Goal: Find specific page/section: Find specific page/section

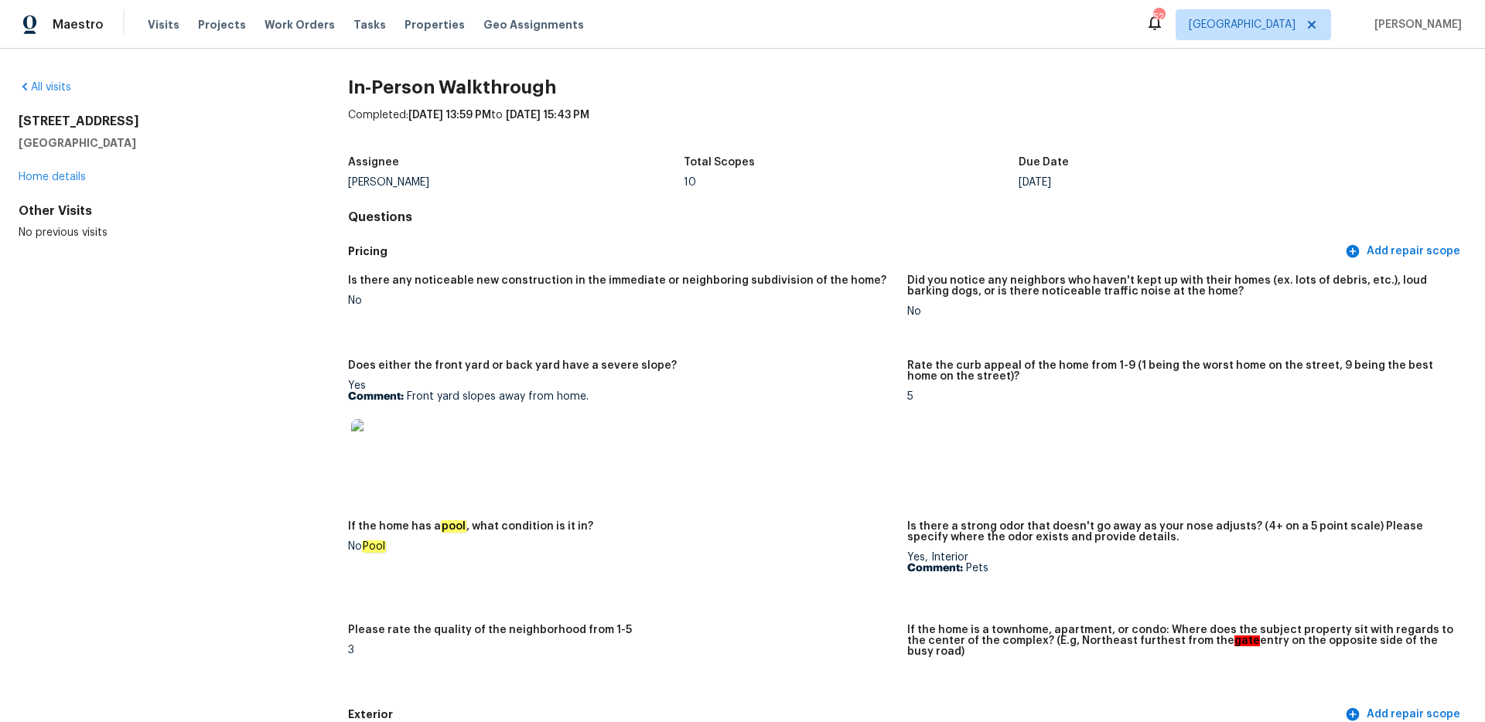
click at [59, 74] on div "All visits [STREET_ADDRESS][PERSON_NAME] Home details Other Visits No previous …" at bounding box center [742, 386] width 1485 height 674
click at [60, 86] on link "All visits" at bounding box center [45, 87] width 53 height 11
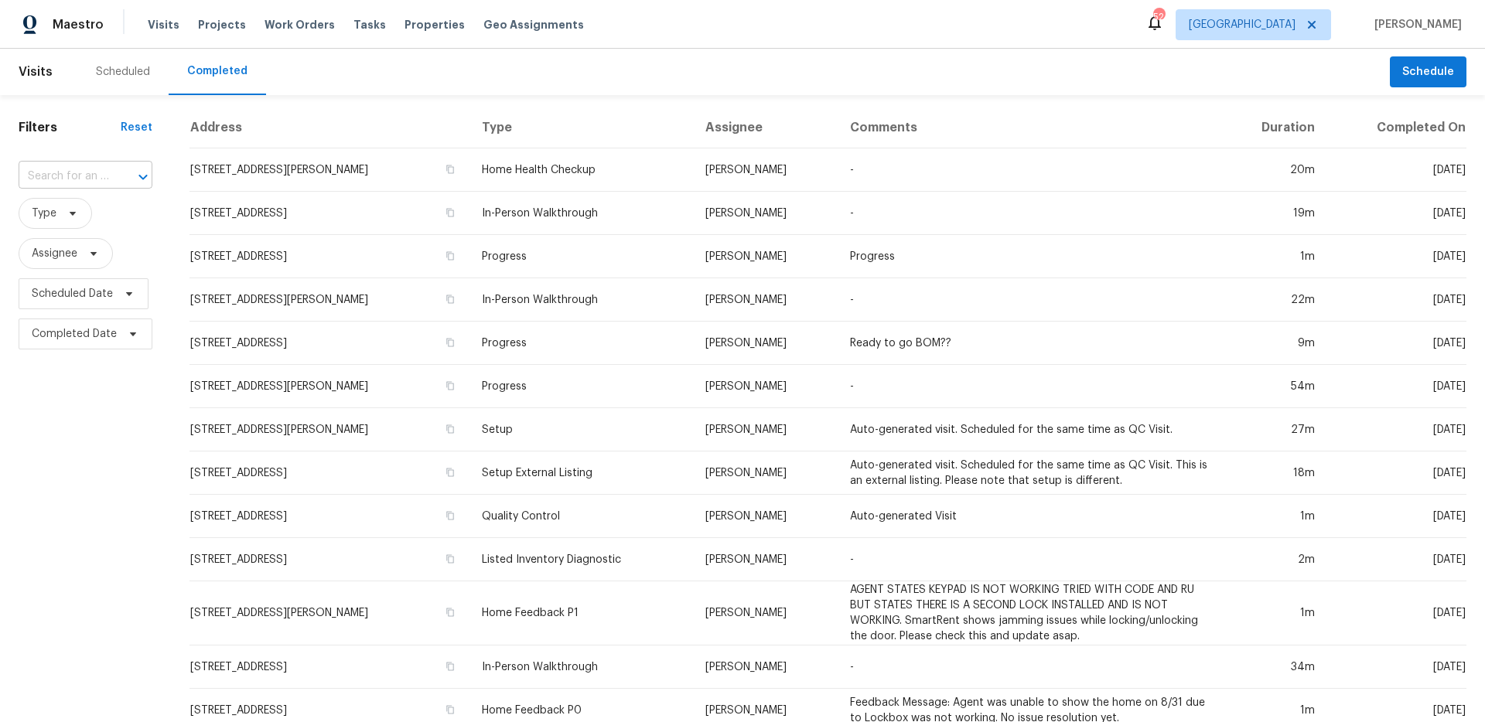
click at [86, 175] on input "text" at bounding box center [64, 177] width 90 height 24
paste input "12228 [GEOGRAPHIC_DATA]"
type input "12228 [GEOGRAPHIC_DATA]"
click at [96, 220] on li "[STREET_ADDRESS]" at bounding box center [84, 211] width 131 height 26
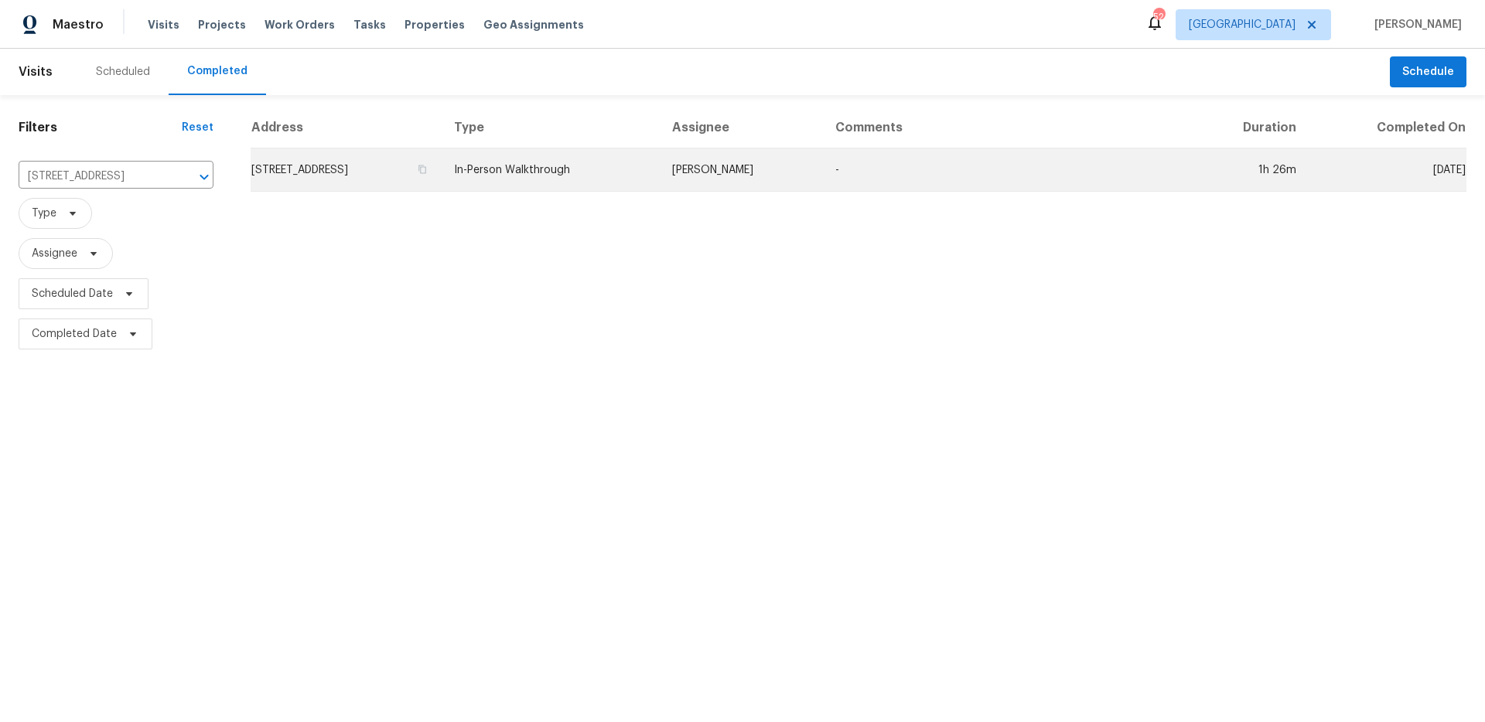
click at [753, 186] on td "[PERSON_NAME]" at bounding box center [742, 170] width 164 height 43
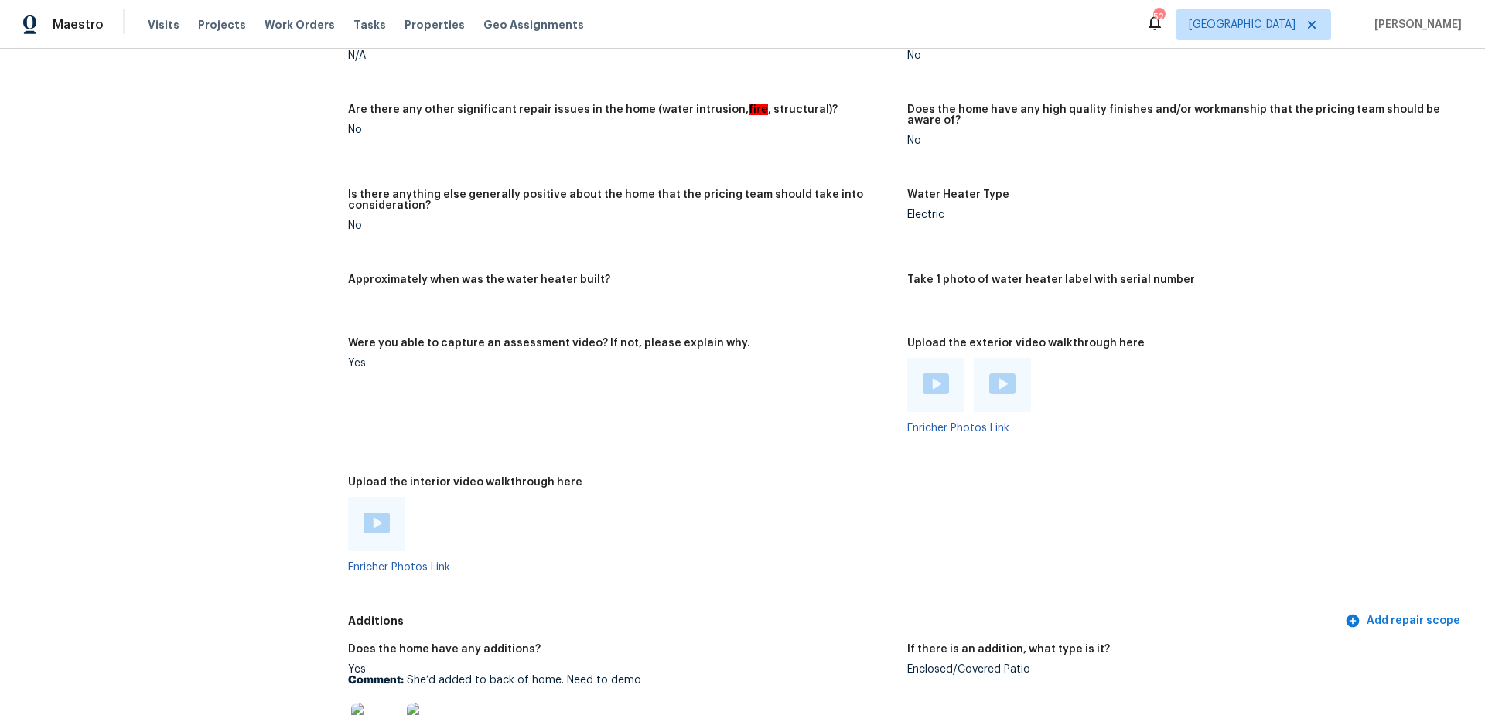
scroll to position [2720, 0]
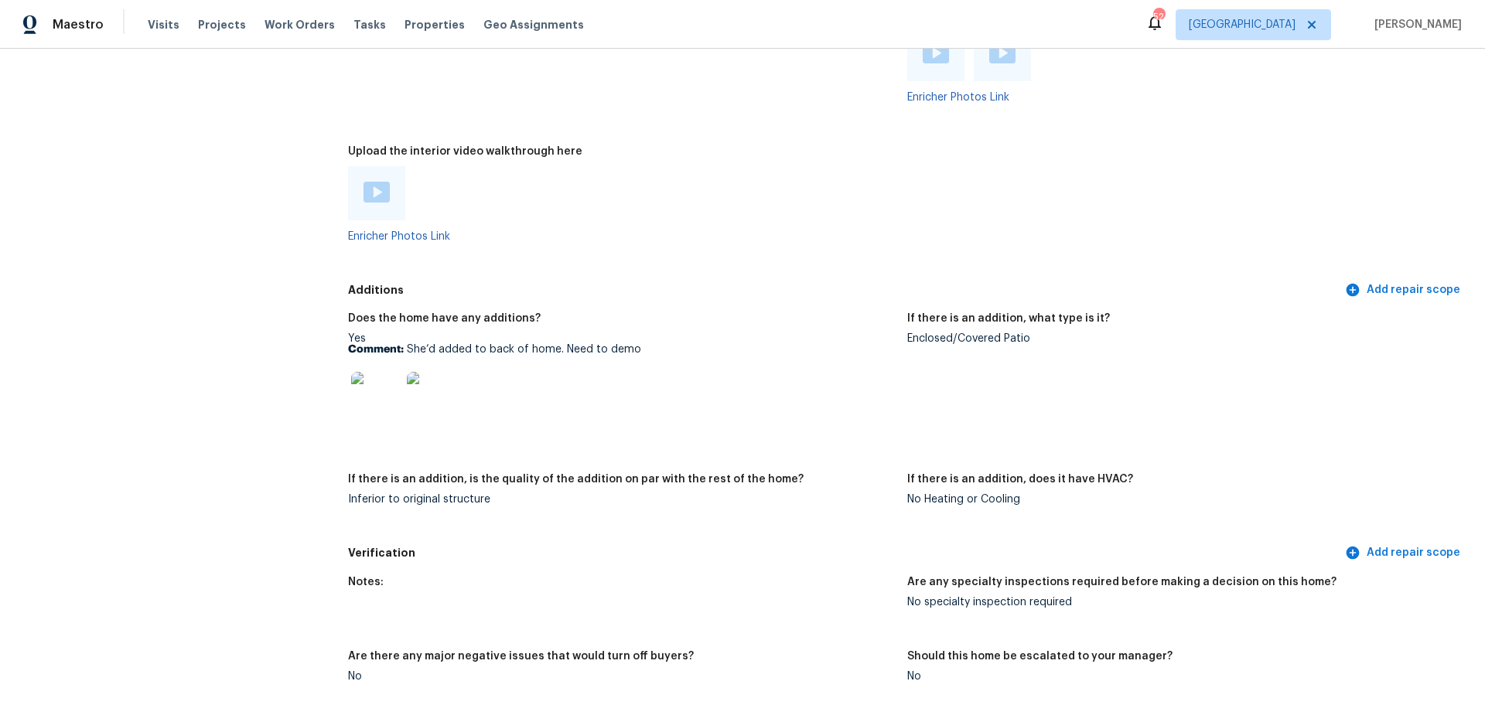
click at [379, 187] on img at bounding box center [377, 192] width 26 height 21
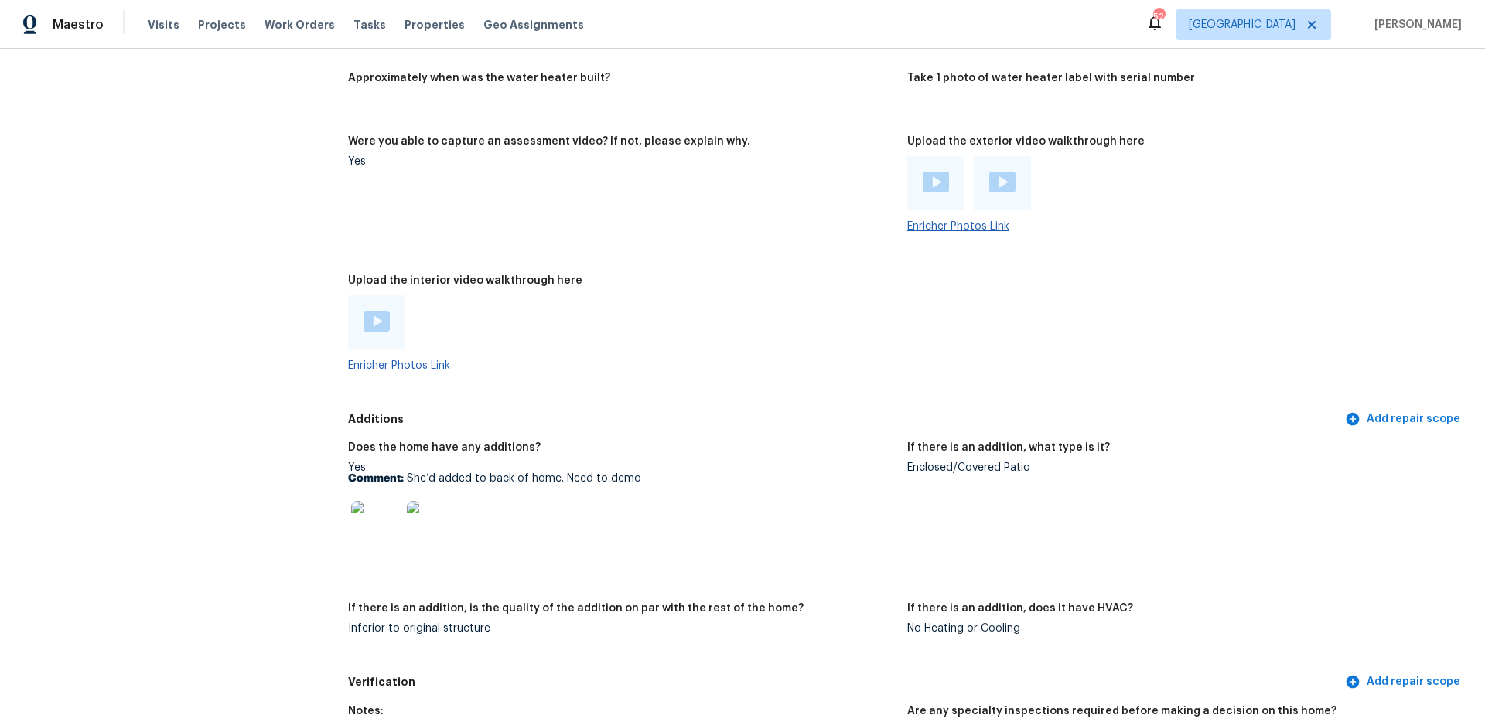
scroll to position [2583, 0]
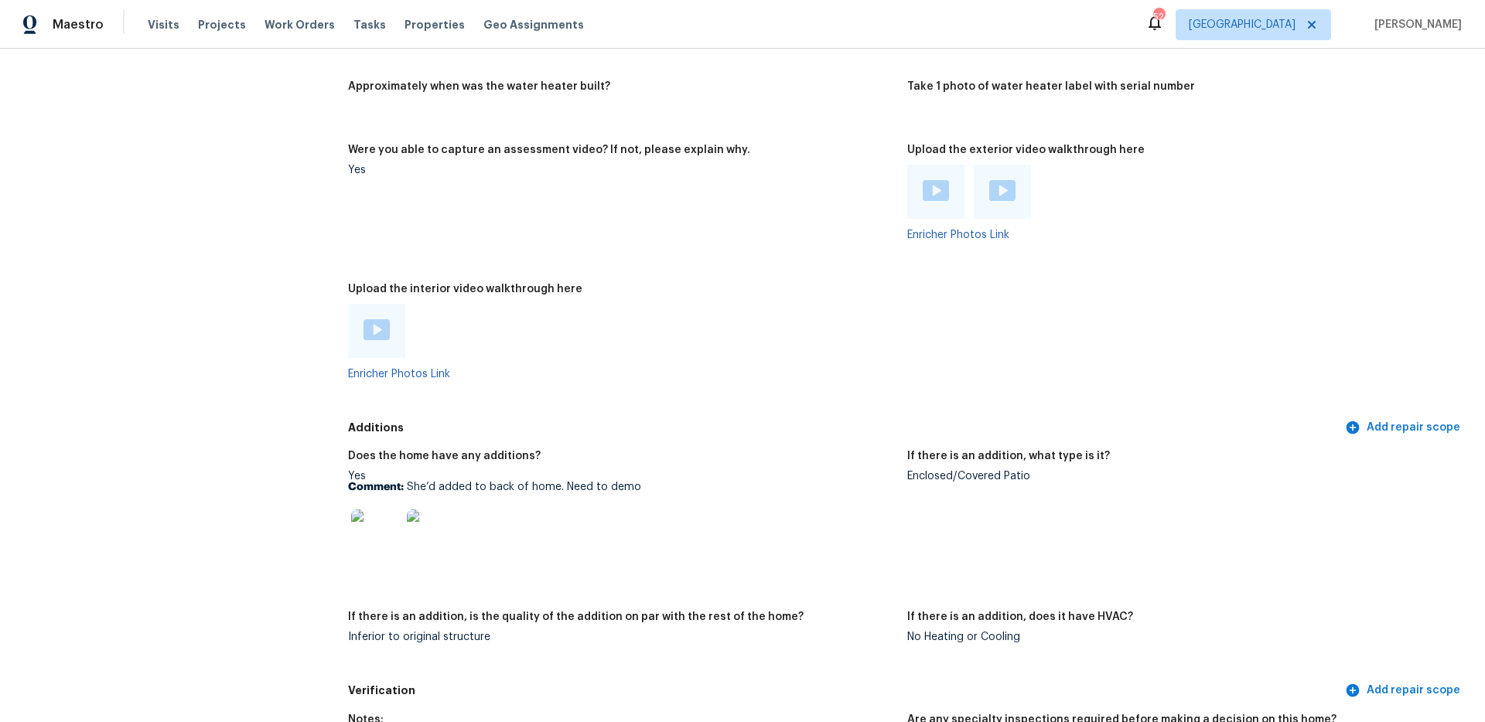
click at [995, 183] on img at bounding box center [1002, 190] width 26 height 21
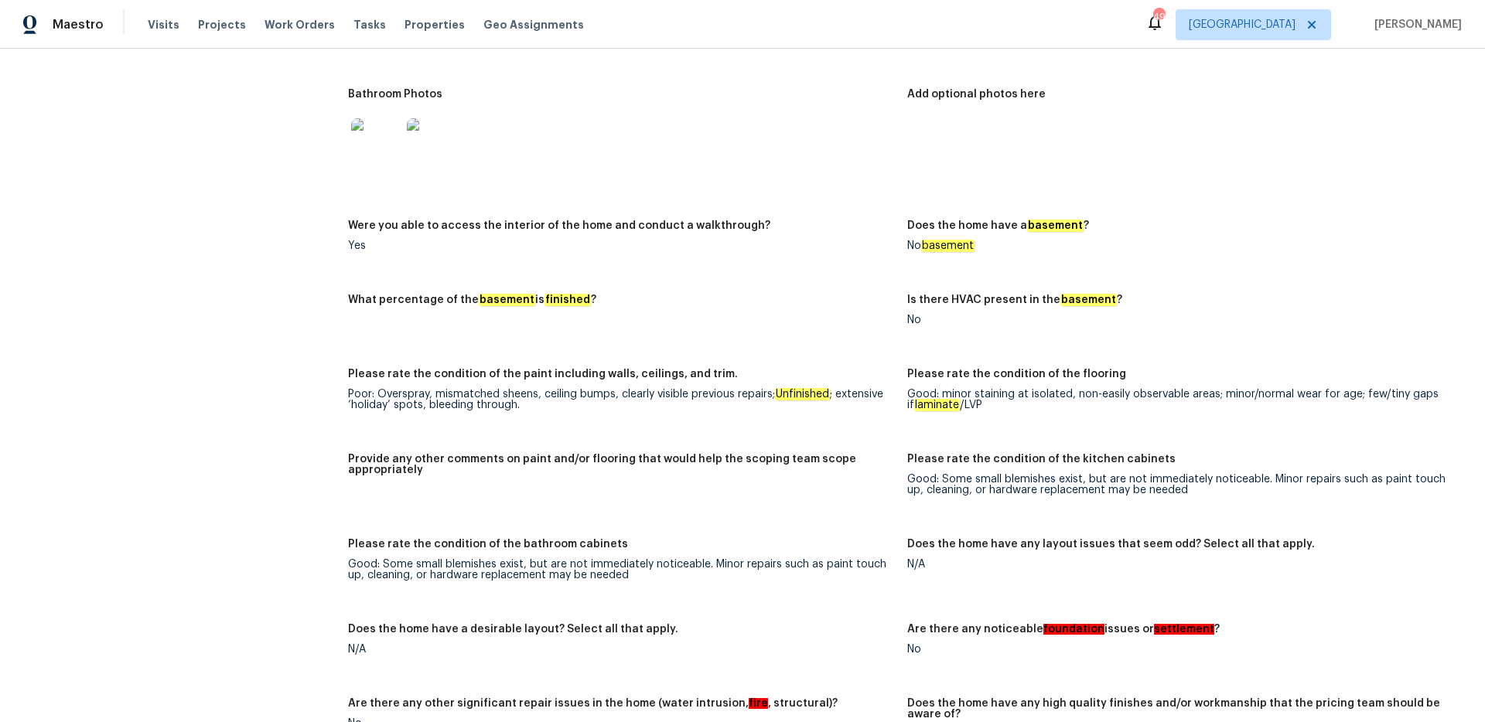
scroll to position [833, 0]
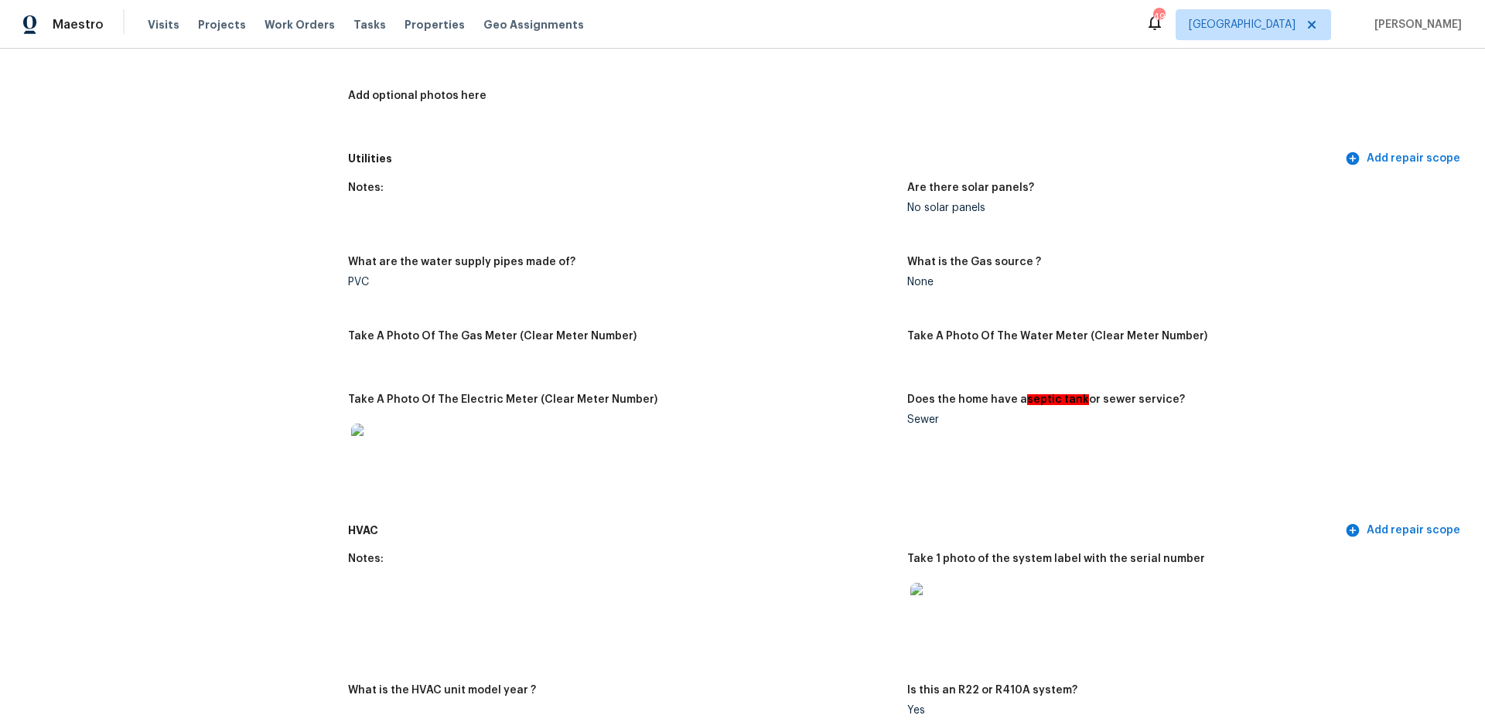
click at [1275, 44] on div "Maestro Visits Projects Work Orders Tasks Properties Geo Assignments 49 [PERSON…" at bounding box center [742, 24] width 1485 height 49
click at [1289, 34] on span "[GEOGRAPHIC_DATA]" at bounding box center [1253, 24] width 155 height 31
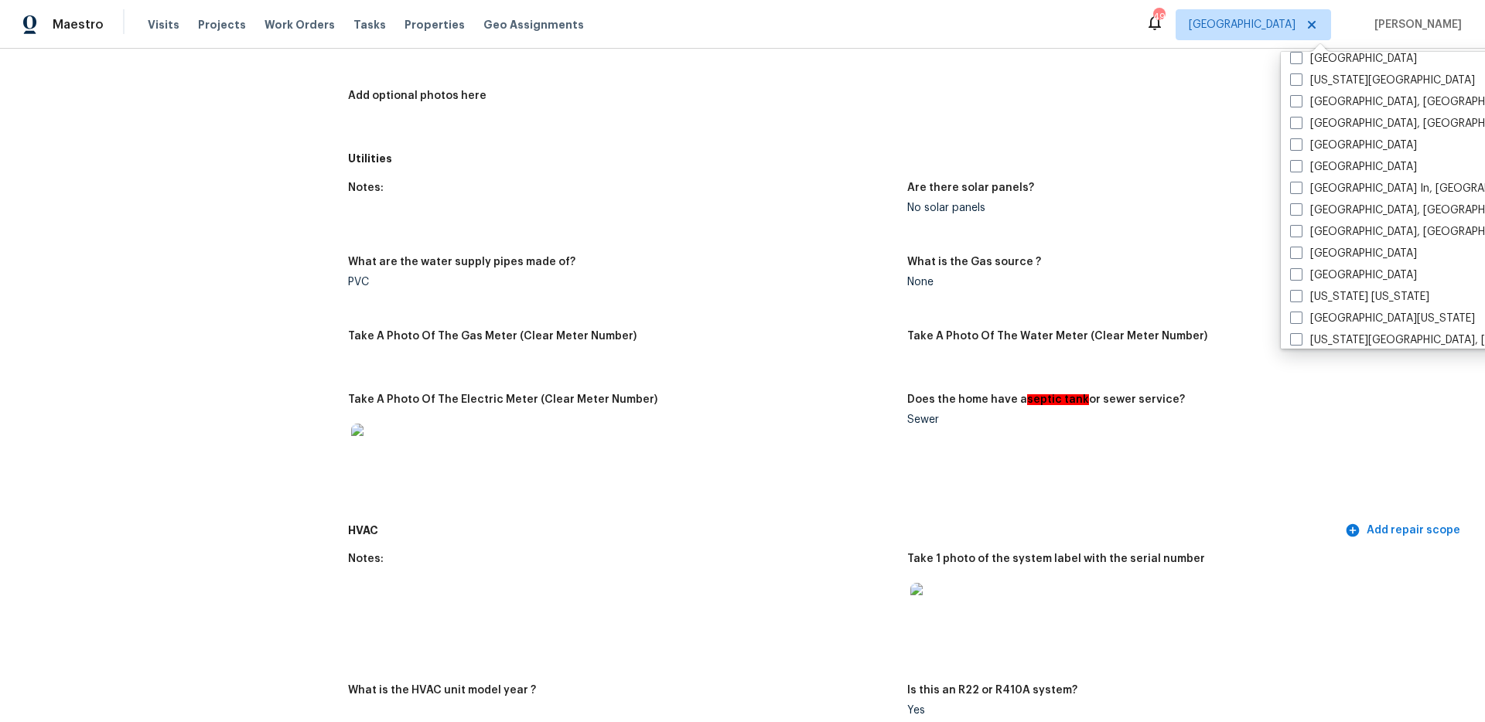
scroll to position [650, 0]
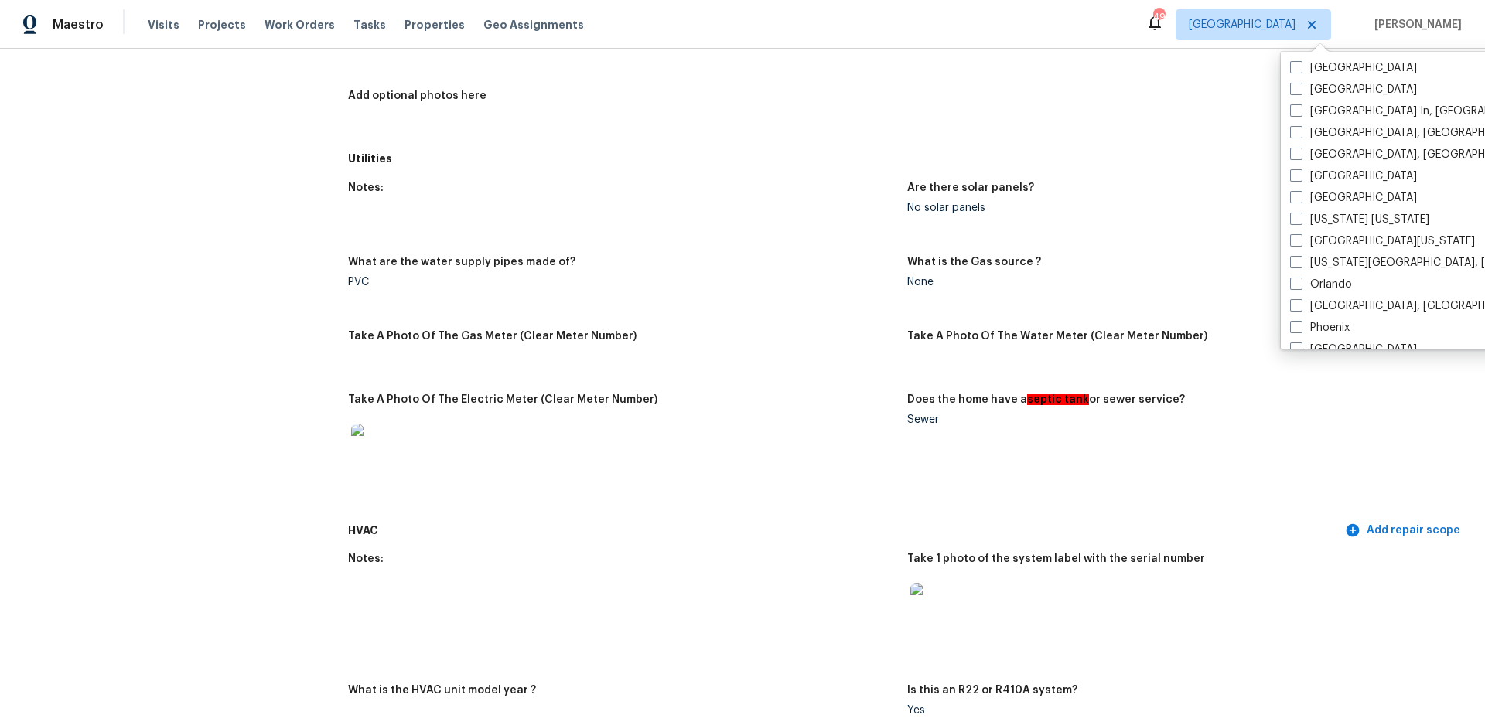
click at [1296, 90] on span at bounding box center [1296, 89] width 12 height 12
click at [1296, 90] on input "[GEOGRAPHIC_DATA]" at bounding box center [1295, 87] width 10 height 10
checkbox input "true"
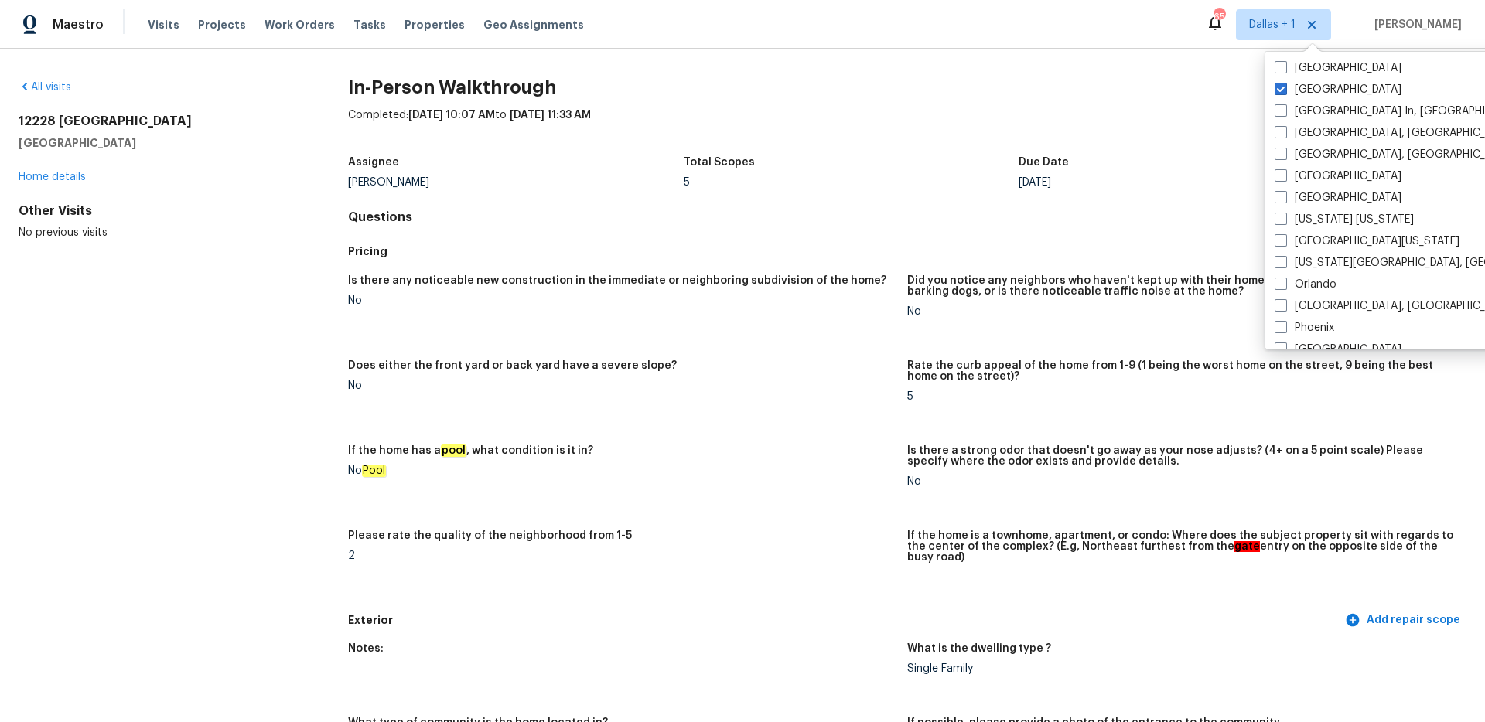
click at [66, 99] on div "All visits [STREET_ADDRESS][PERSON_NAME] Home details Other Visits No previous …" at bounding box center [159, 160] width 280 height 161
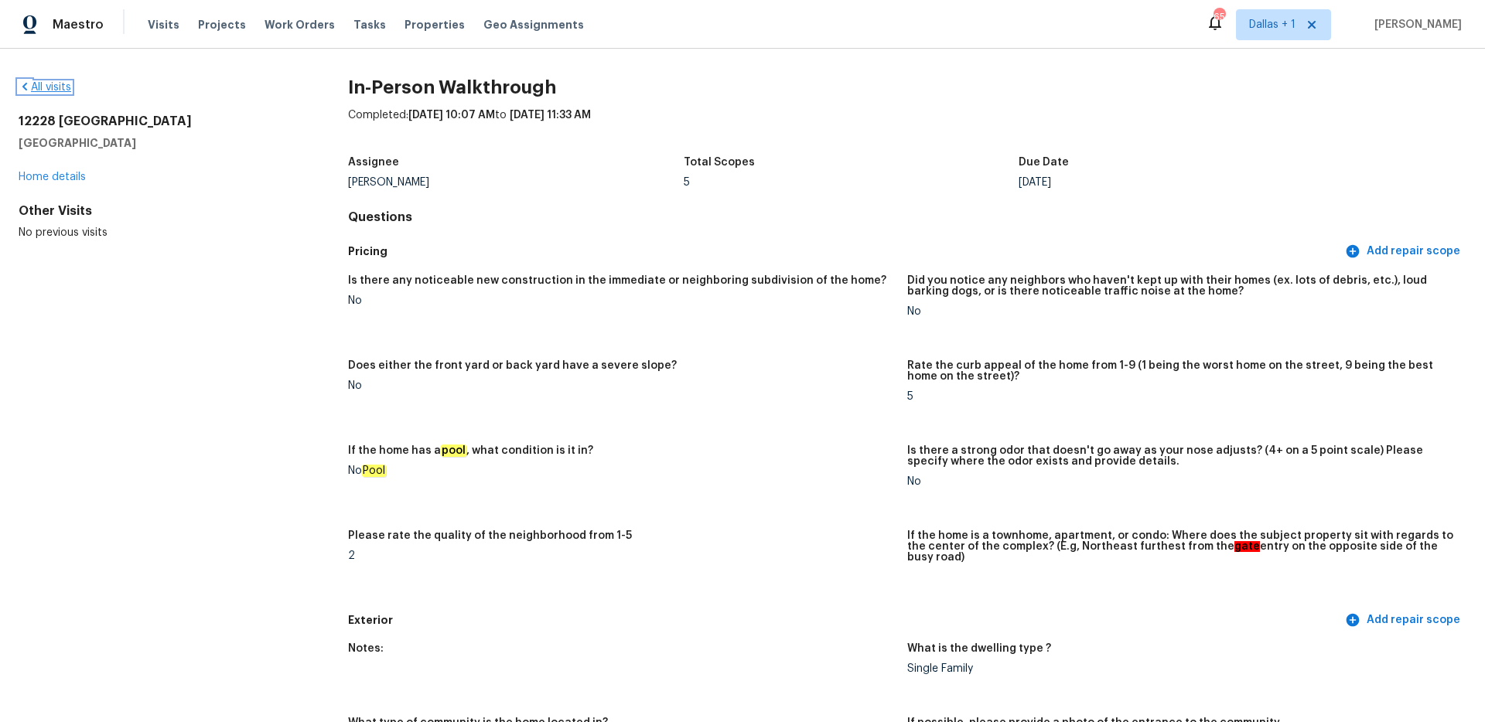
click at [60, 90] on link "All visits" at bounding box center [45, 87] width 53 height 11
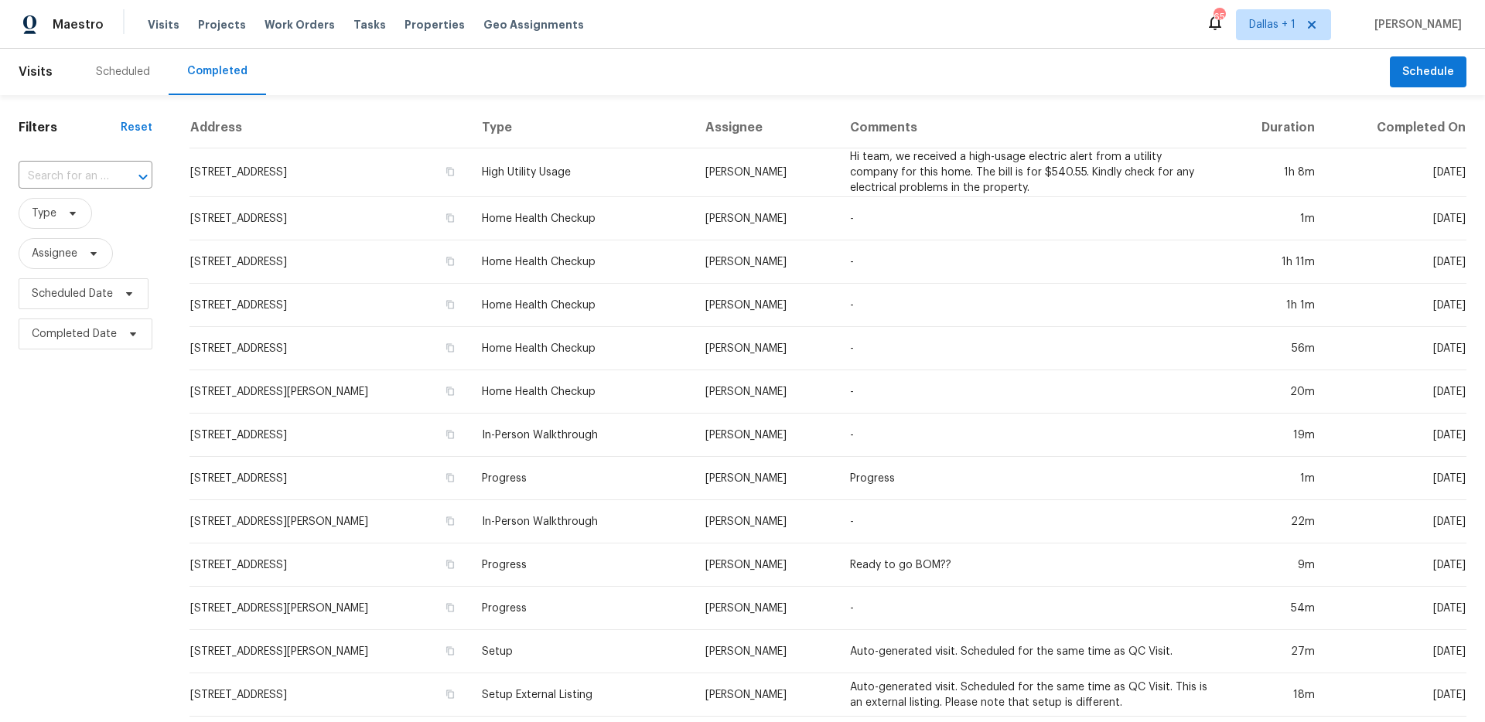
click at [94, 174] on input "text" at bounding box center [64, 177] width 90 height 24
paste input "[STREET_ADDRESS]"
type input "[STREET_ADDRESS]"
click at [97, 216] on li "[STREET_ADDRESS]" at bounding box center [84, 211] width 131 height 26
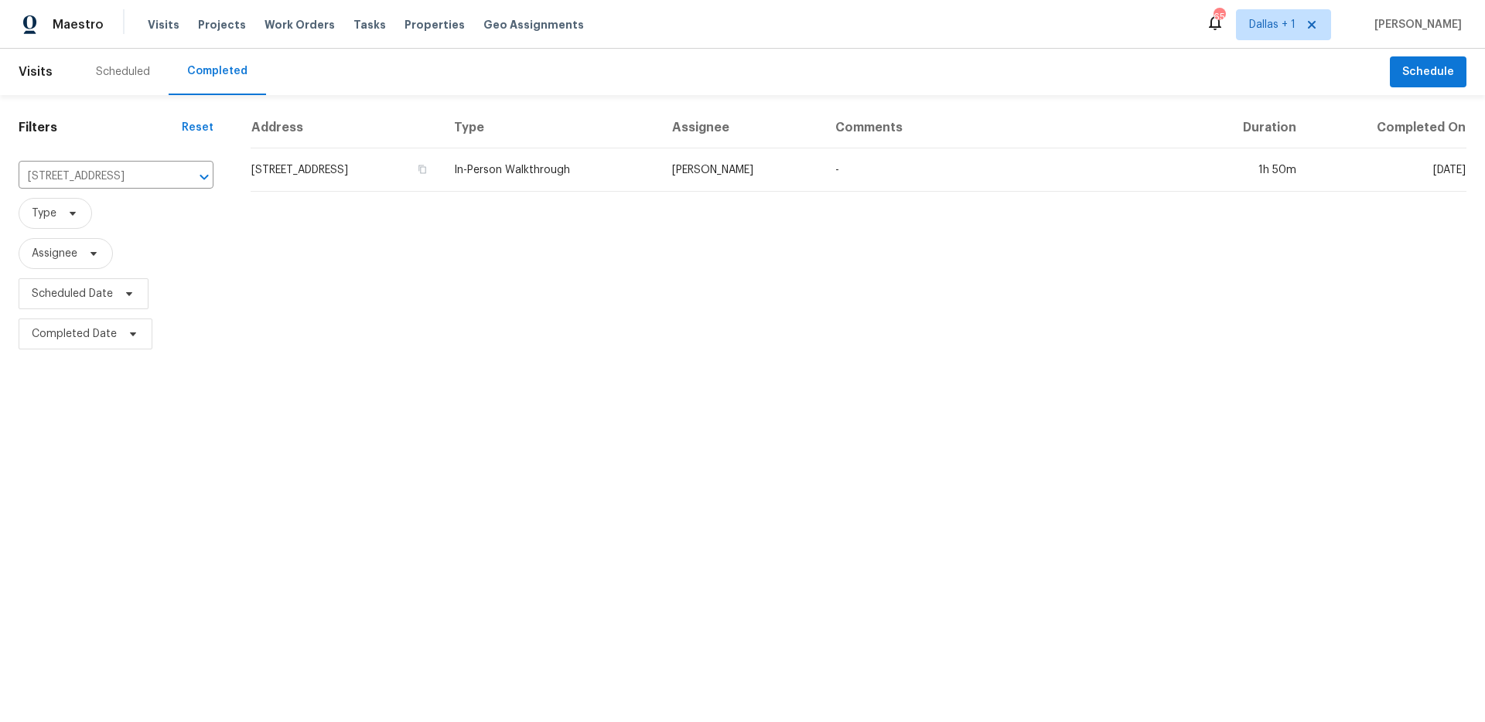
click at [634, 166] on td "In-Person Walkthrough" at bounding box center [550, 170] width 217 height 43
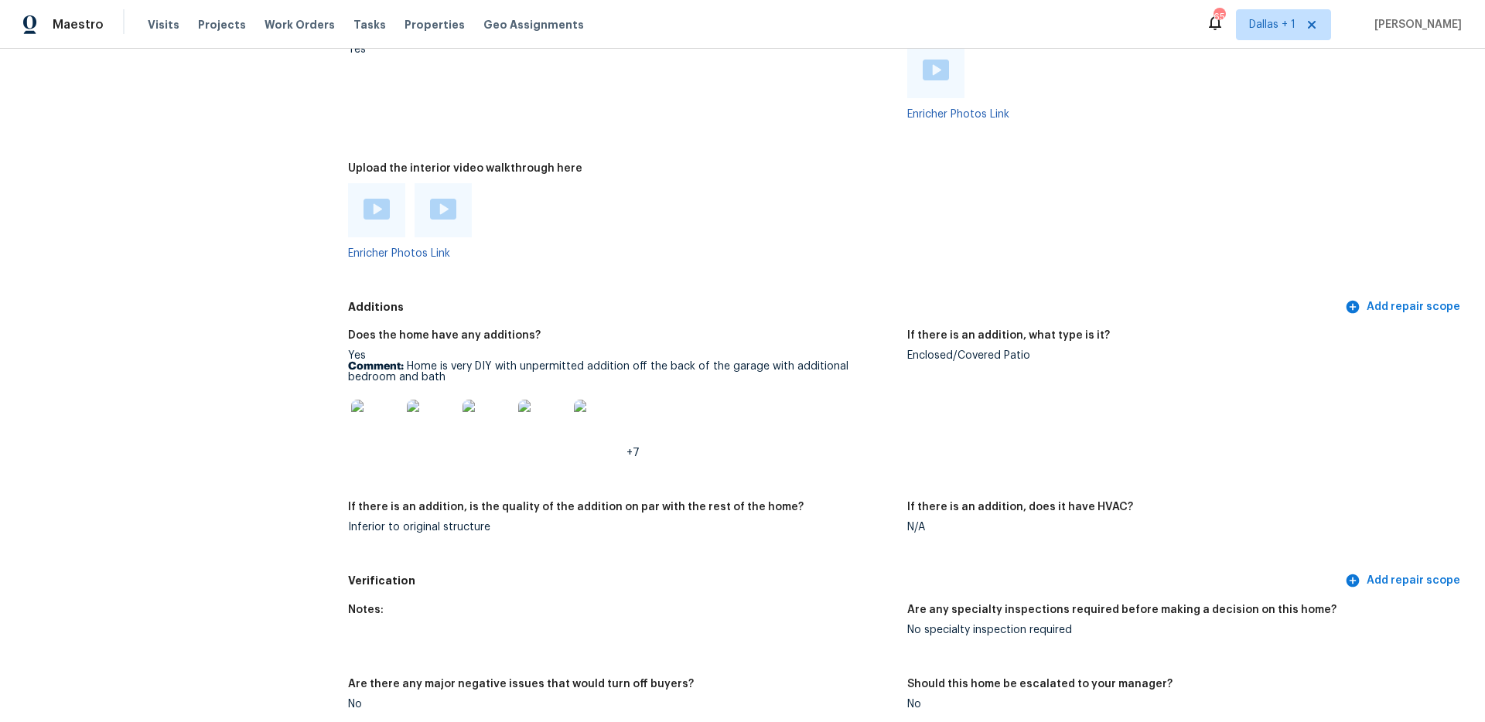
scroll to position [3367, 0]
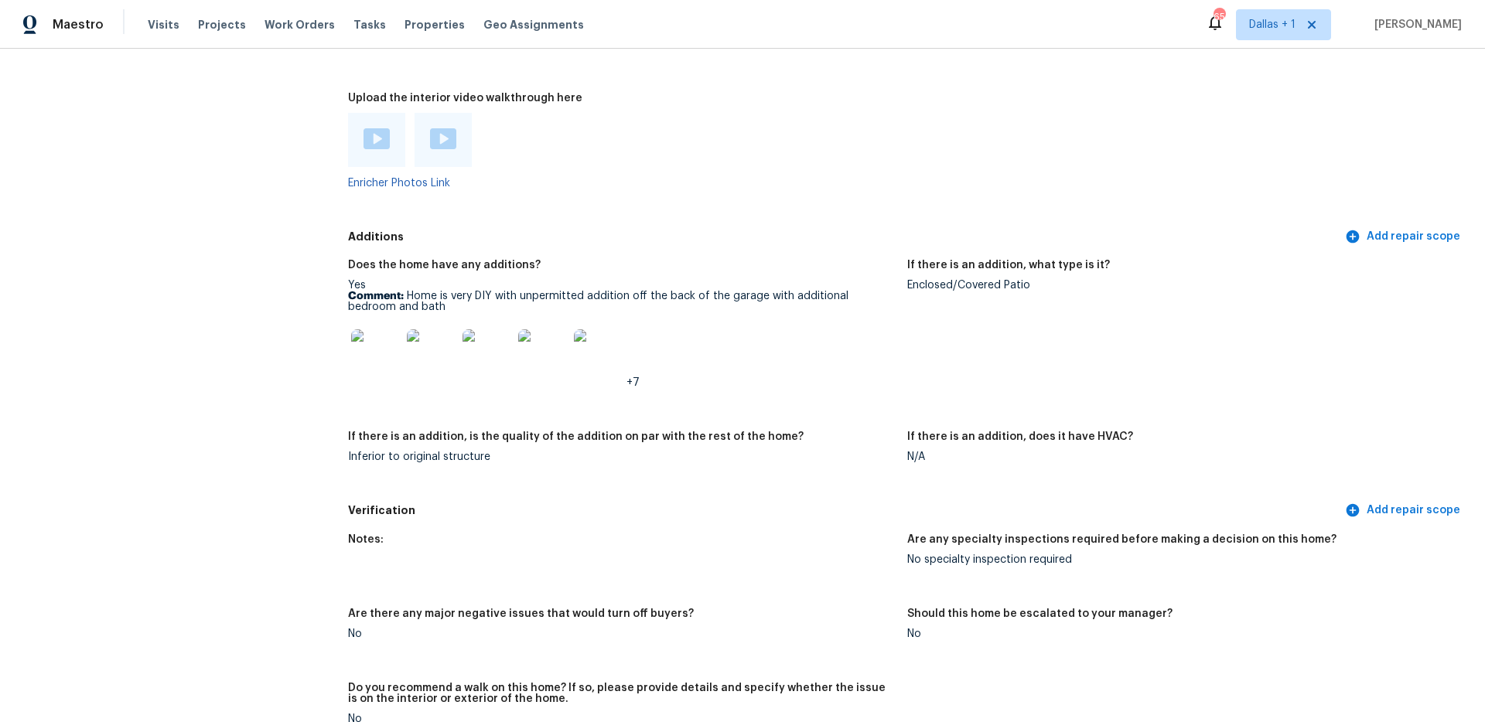
click at [374, 353] on img at bounding box center [376, 354] width 50 height 50
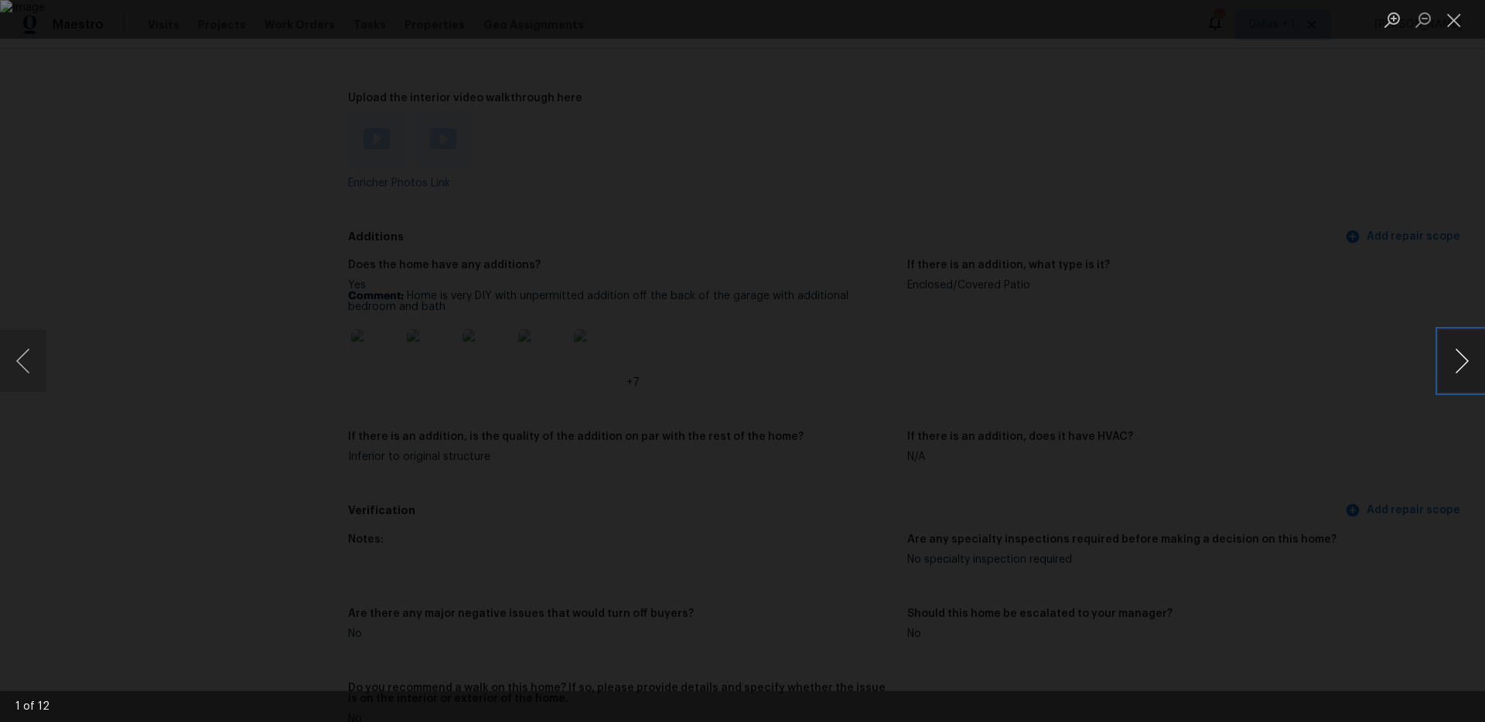
click at [1454, 372] on button "Next image" at bounding box center [1462, 361] width 46 height 62
click at [1453, 372] on button "Next image" at bounding box center [1462, 361] width 46 height 62
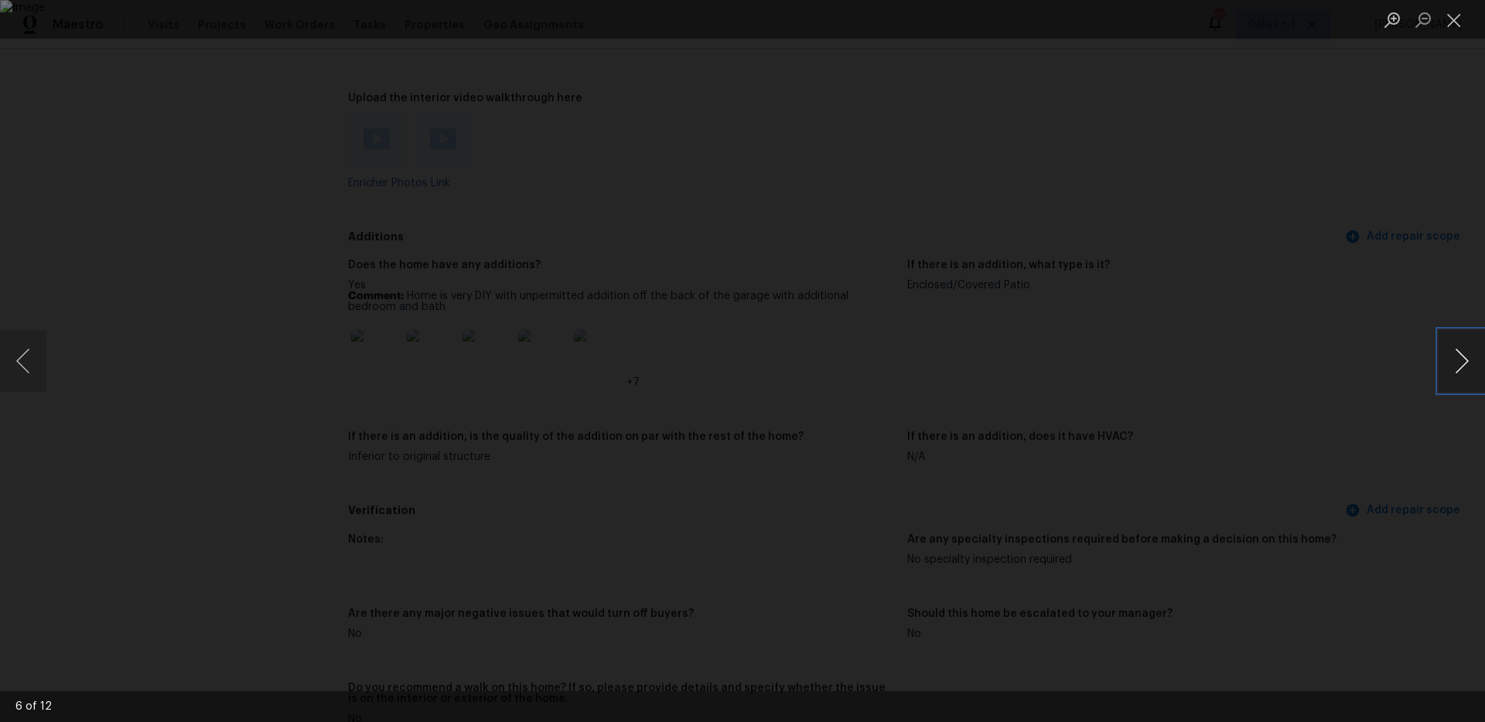
click at [1453, 372] on button "Next image" at bounding box center [1462, 361] width 46 height 62
click at [1453, 21] on button "Close lightbox" at bounding box center [1454, 19] width 31 height 27
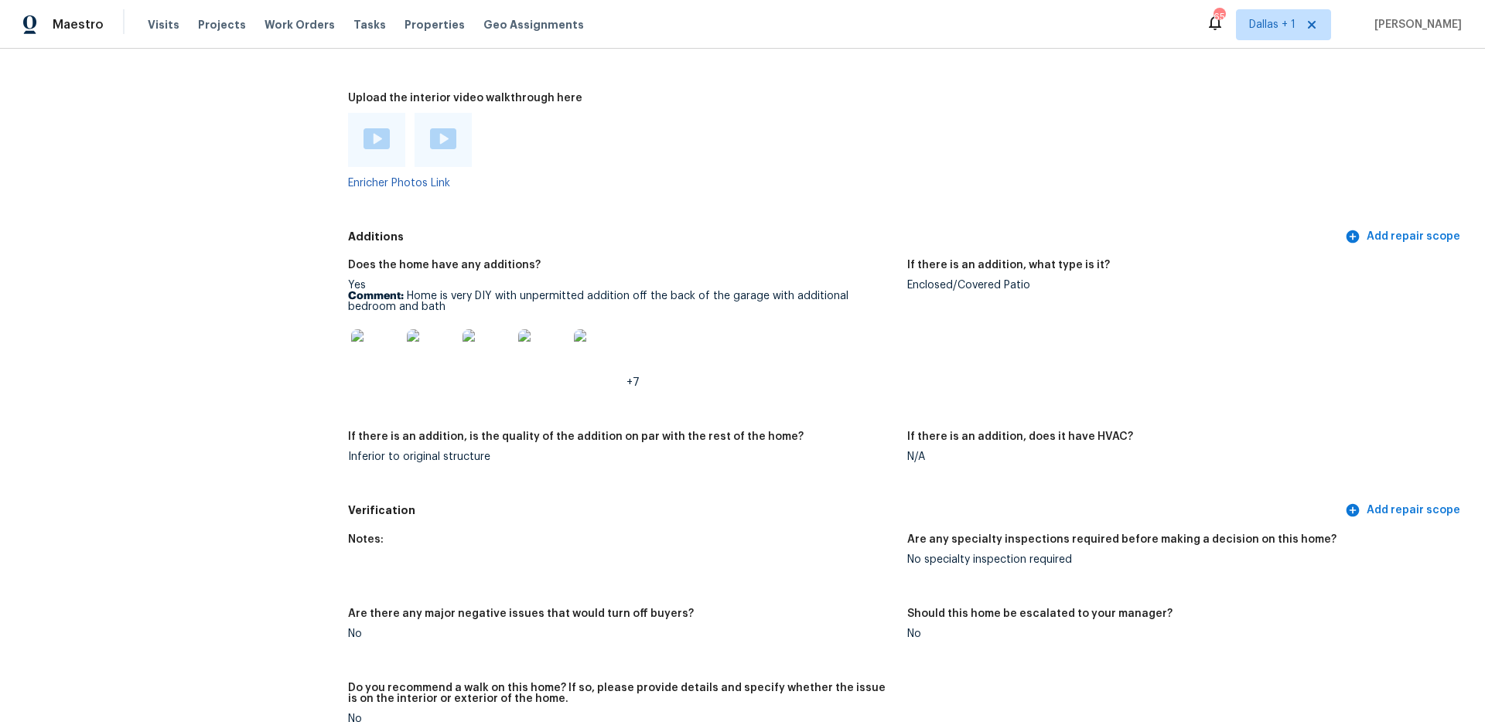
click at [368, 140] on div at bounding box center [377, 139] width 26 height 23
click at [435, 128] on img at bounding box center [443, 138] width 26 height 21
